Goal: Task Accomplishment & Management: Use online tool/utility

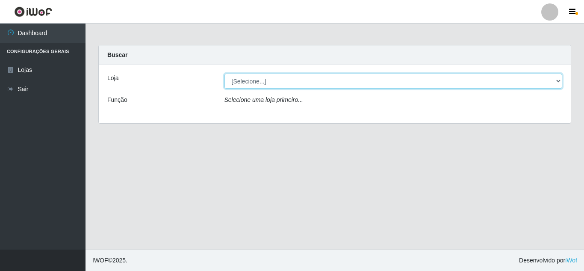
click at [560, 81] on select "[Selecione...] Queiroz [GEOGRAPHIC_DATA] - [GEOGRAPHIC_DATA]" at bounding box center [394, 81] width 338 height 15
select select "462"
click at [225, 74] on select "[Selecione...] Queiroz [GEOGRAPHIC_DATA] - [GEOGRAPHIC_DATA]" at bounding box center [394, 81] width 338 height 15
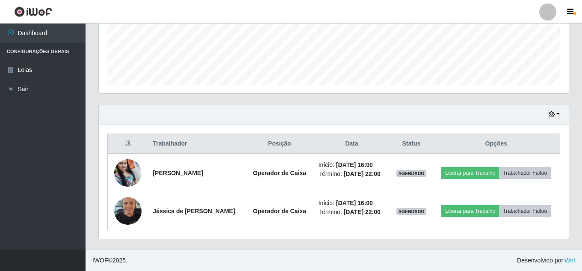
scroll to position [234, 0]
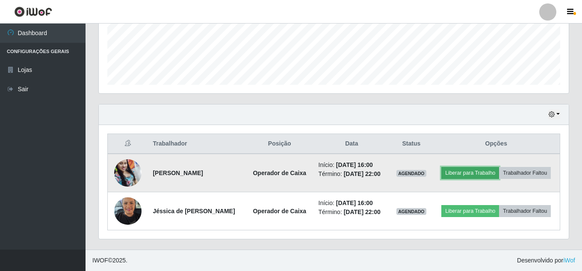
click at [488, 167] on button "Liberar para Trabalho" at bounding box center [470, 173] width 58 height 12
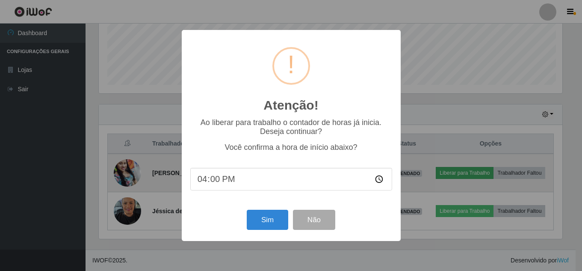
scroll to position [177, 466]
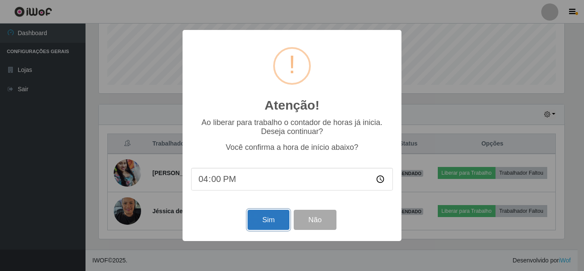
click at [266, 225] on button "Sim" at bounding box center [268, 220] width 41 height 20
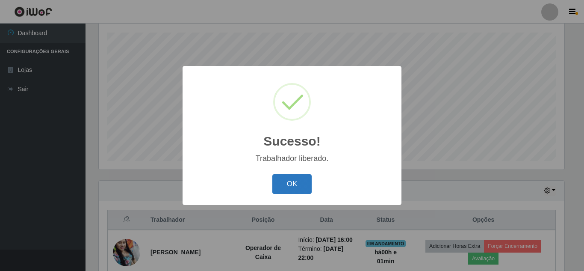
click at [288, 180] on button "OK" at bounding box center [292, 184] width 40 height 20
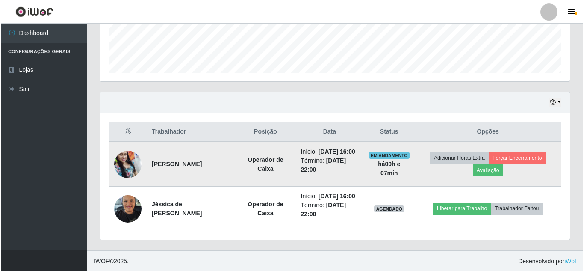
scroll to position [252, 0]
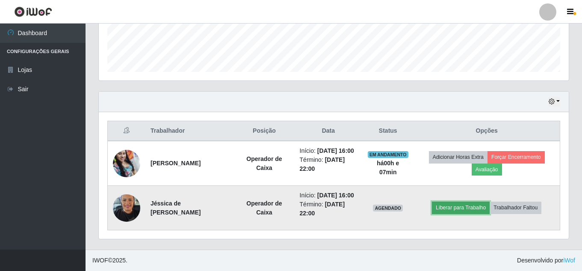
click at [473, 201] on button "Liberar para Trabalho" at bounding box center [461, 207] width 58 height 12
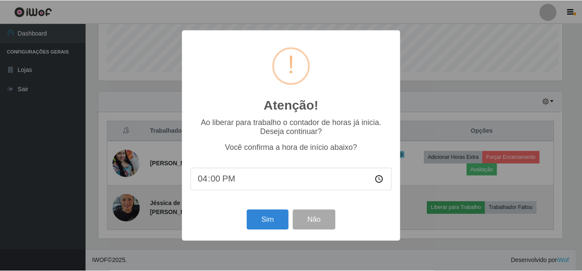
scroll to position [177, 466]
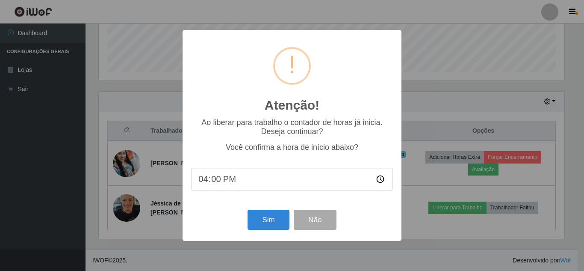
type input "16:08"
click at [277, 212] on button "Sim" at bounding box center [268, 220] width 41 height 20
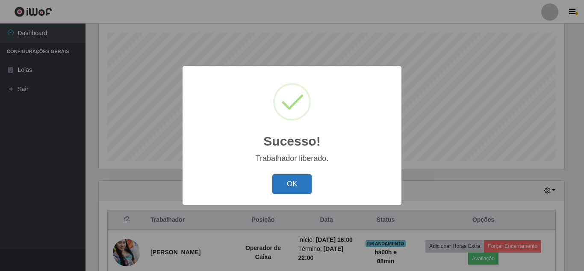
click at [291, 180] on button "OK" at bounding box center [292, 184] width 40 height 20
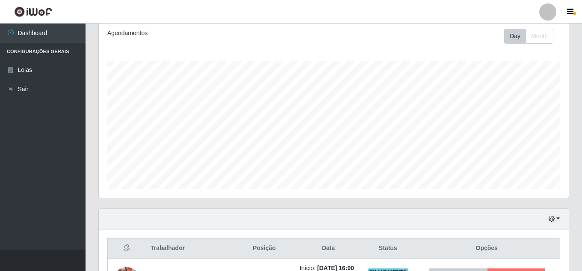
scroll to position [0, 0]
